Goal: Task Accomplishment & Management: Use online tool/utility

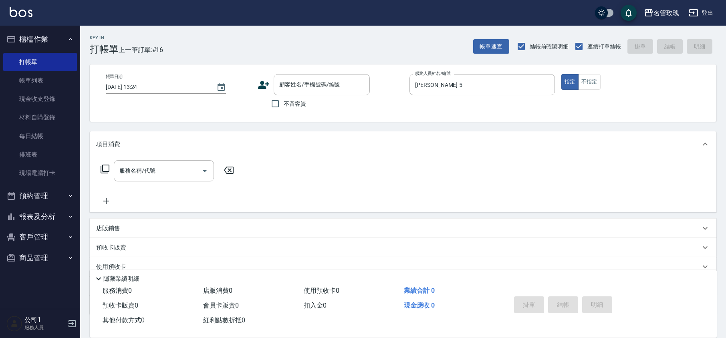
drag, startPoint x: 0, startPoint y: 0, endPoint x: 305, endPoint y: 73, distance: 313.4
click at [302, 91] on input "顧客姓名/手機號碼/編號" at bounding box center [315, 85] width 77 height 14
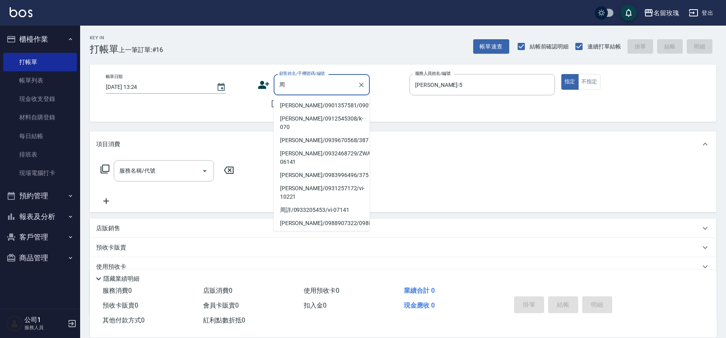
type input "洲"
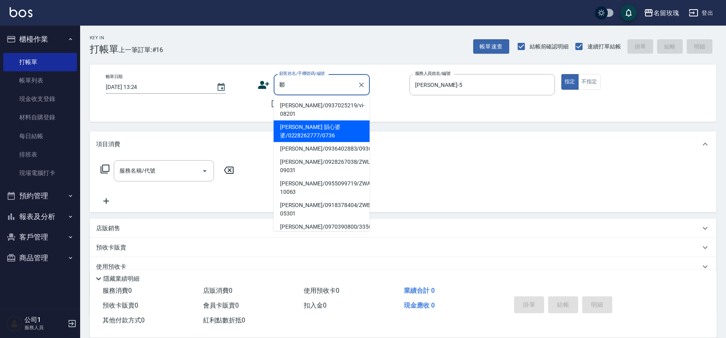
click at [323, 127] on li "[PERSON_NAME] 韻心婆婆/0228262777/0736" at bounding box center [322, 132] width 96 height 22
type input "[PERSON_NAME] 韻心婆婆/0228262777/0736"
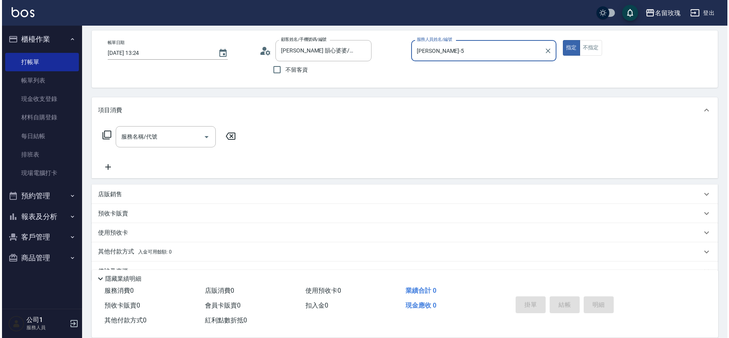
scroll to position [52, 0]
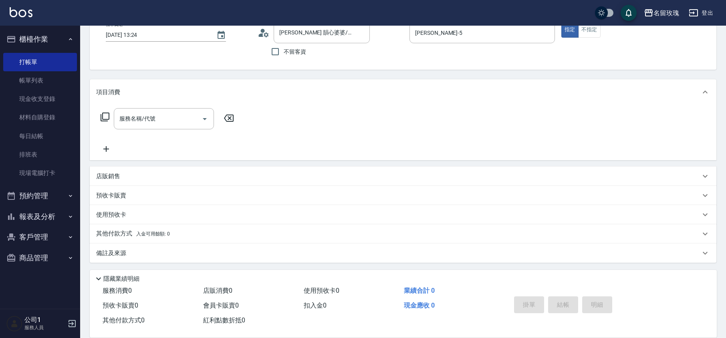
click at [260, 29] on icon at bounding box center [264, 33] width 12 height 12
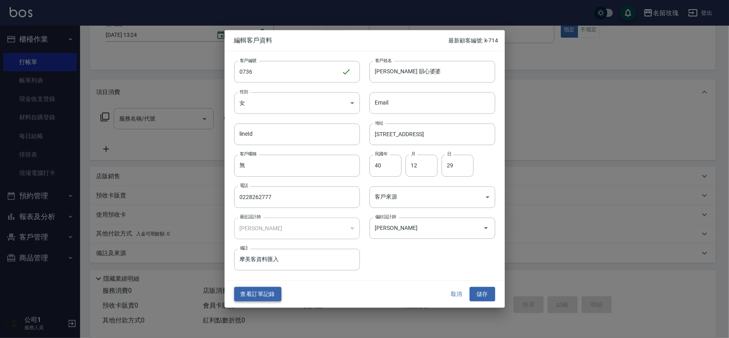
click at [258, 296] on button "查看訂單記錄" at bounding box center [257, 294] width 47 height 15
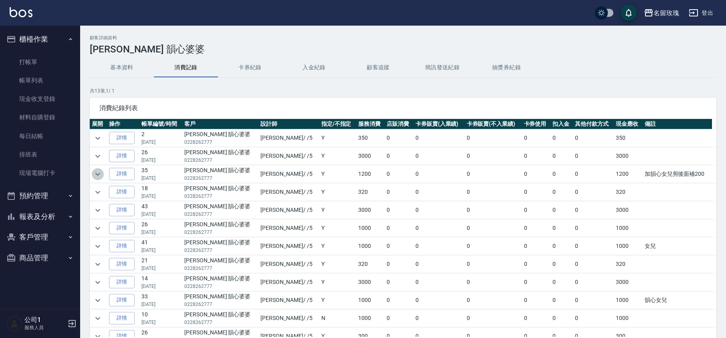
click at [102, 178] on icon "expand row" at bounding box center [98, 174] width 10 height 10
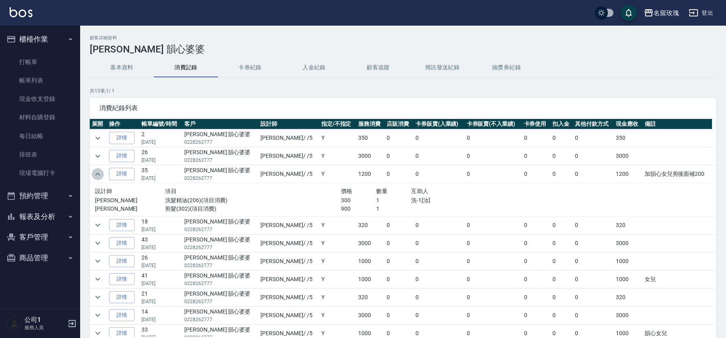
click at [100, 175] on icon "expand row" at bounding box center [97, 174] width 5 height 3
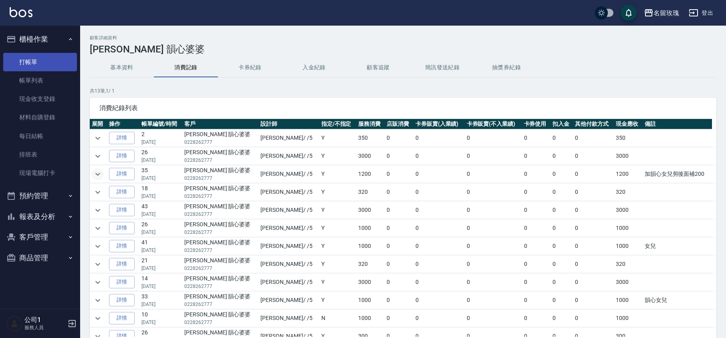
click at [54, 66] on link "打帳單" at bounding box center [40, 62] width 74 height 18
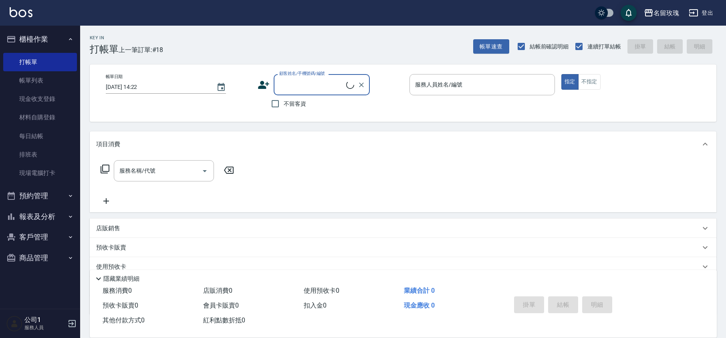
click at [249, 45] on div "Key In 打帳單 上一筆訂單:#18 帳單速查 結帳前確認明細 連續打單結帳 掛單 結帳 明細" at bounding box center [398, 40] width 636 height 29
